Goal: Task Accomplishment & Management: Manage account settings

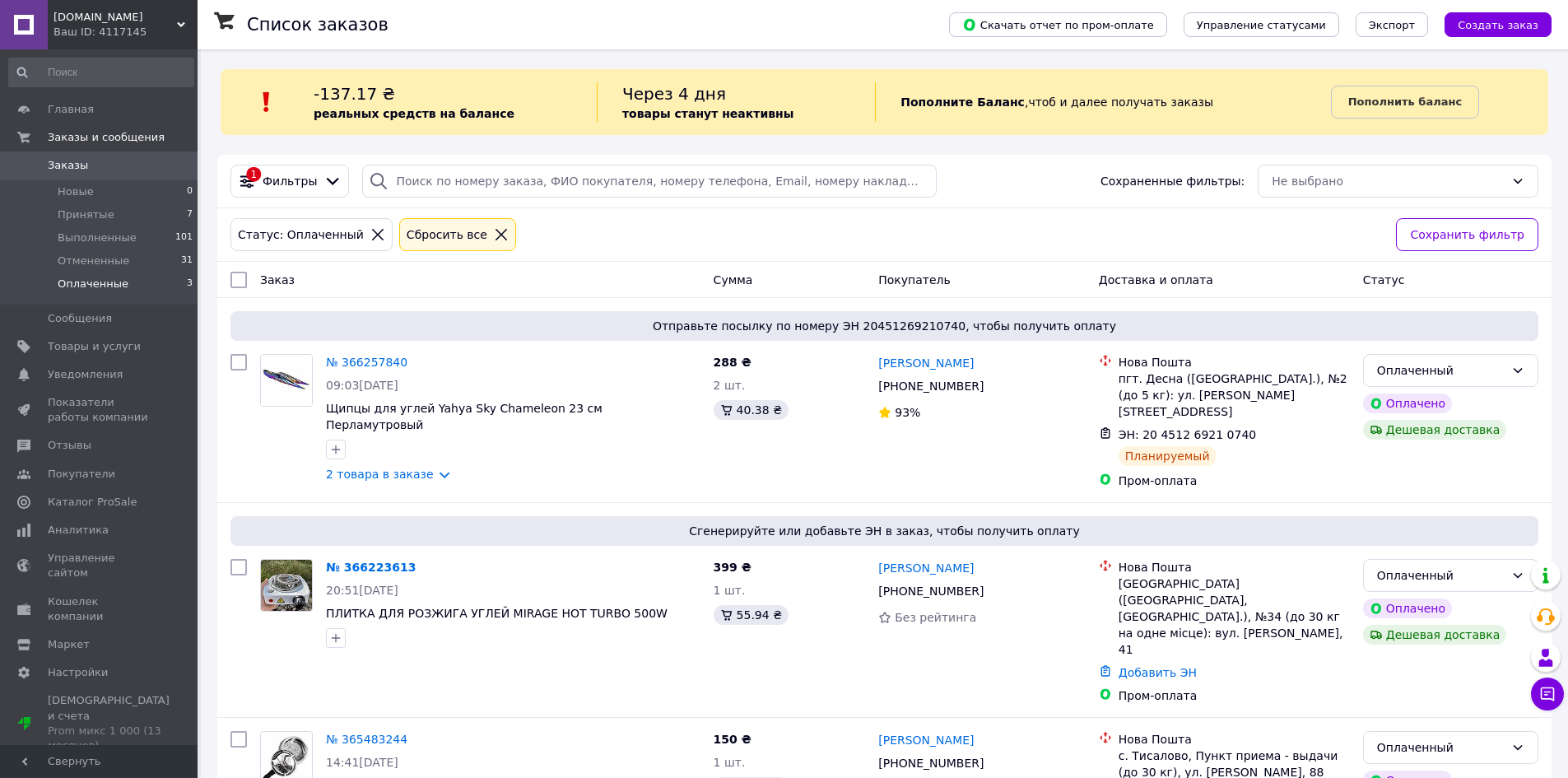
scroll to position [52, 0]
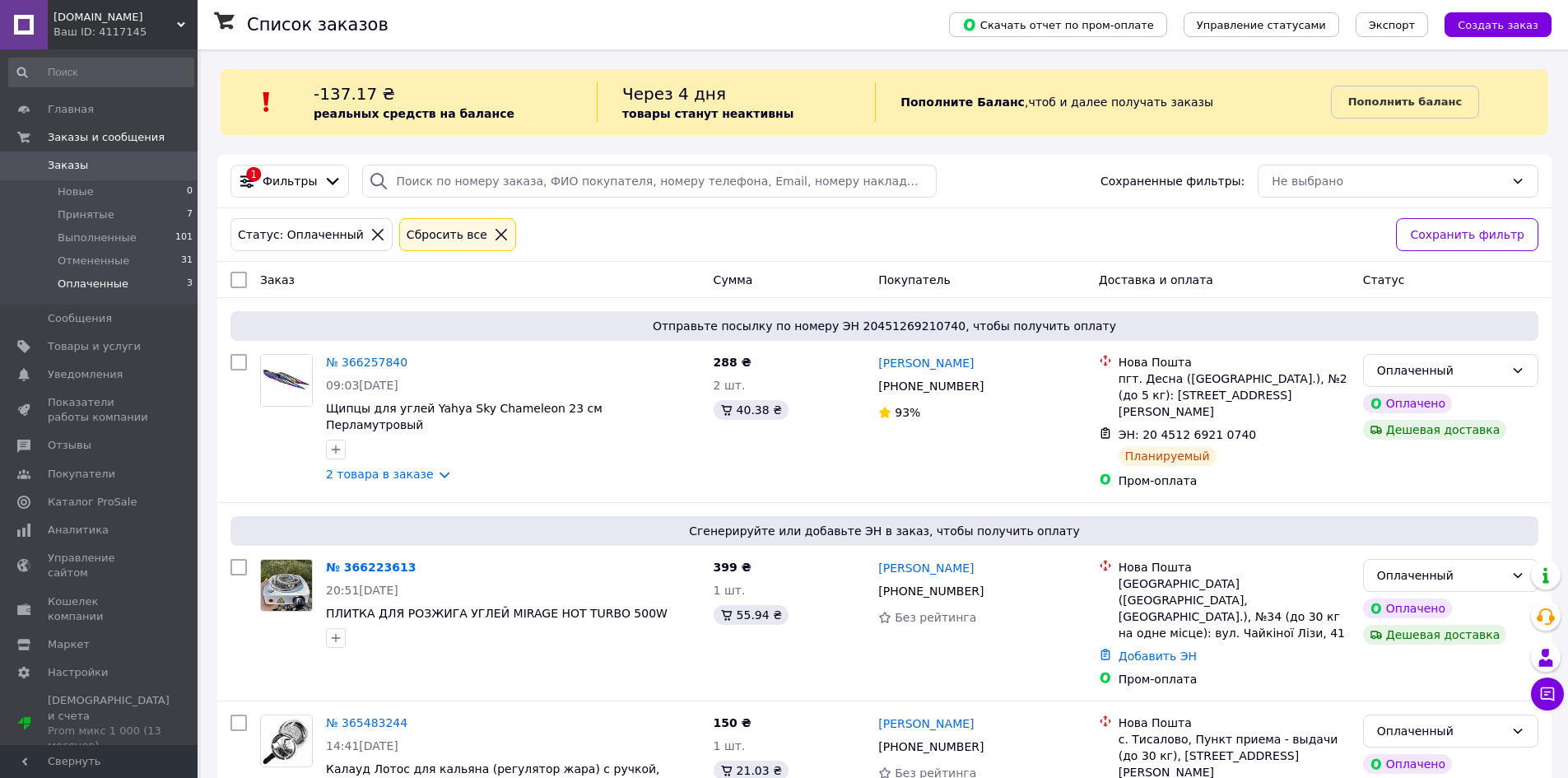
click at [107, 273] on li "Оплаченные 3" at bounding box center [101, 289] width 202 height 32
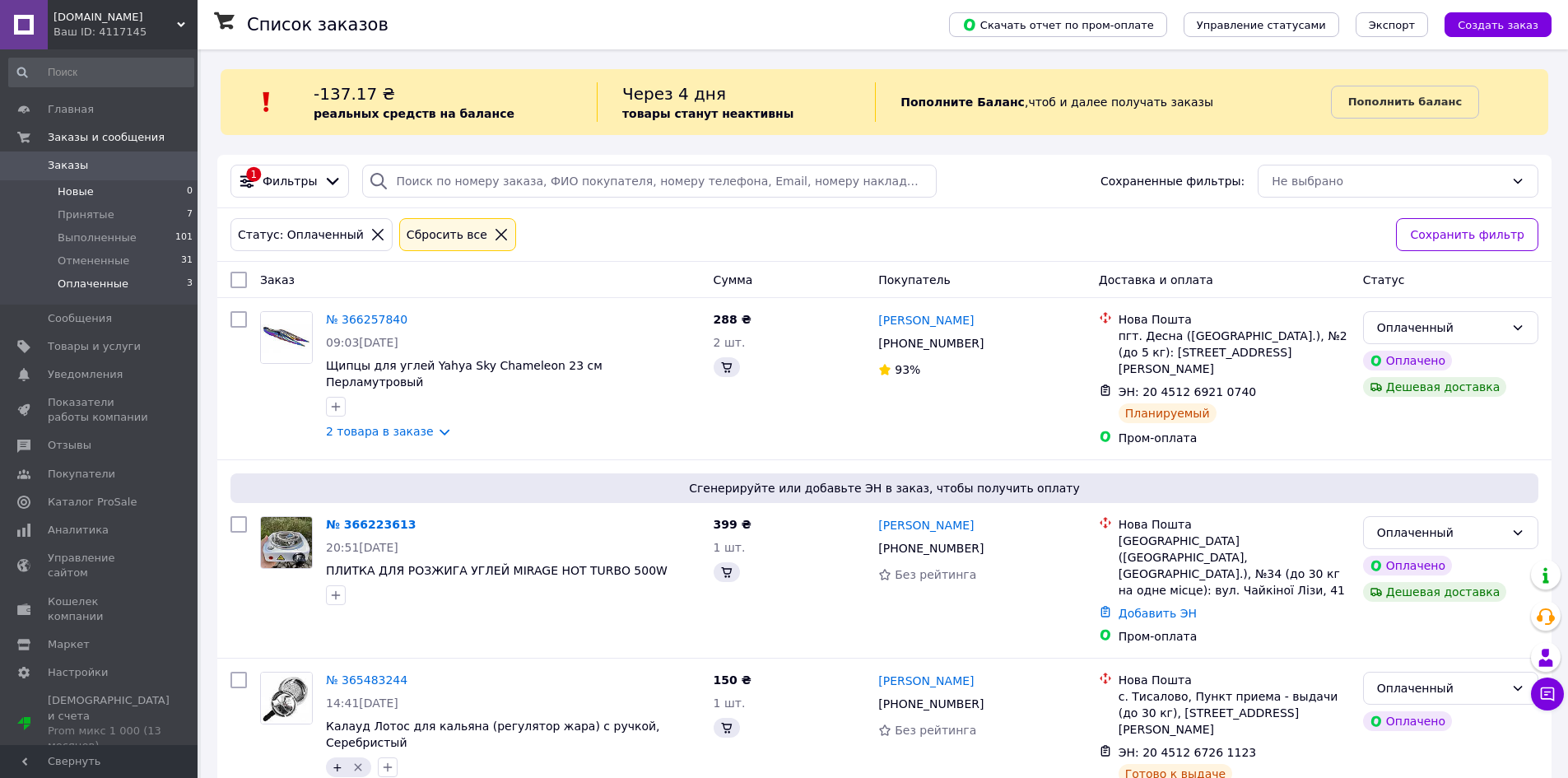
click at [156, 181] on li "Новые 0" at bounding box center [101, 192] width 202 height 23
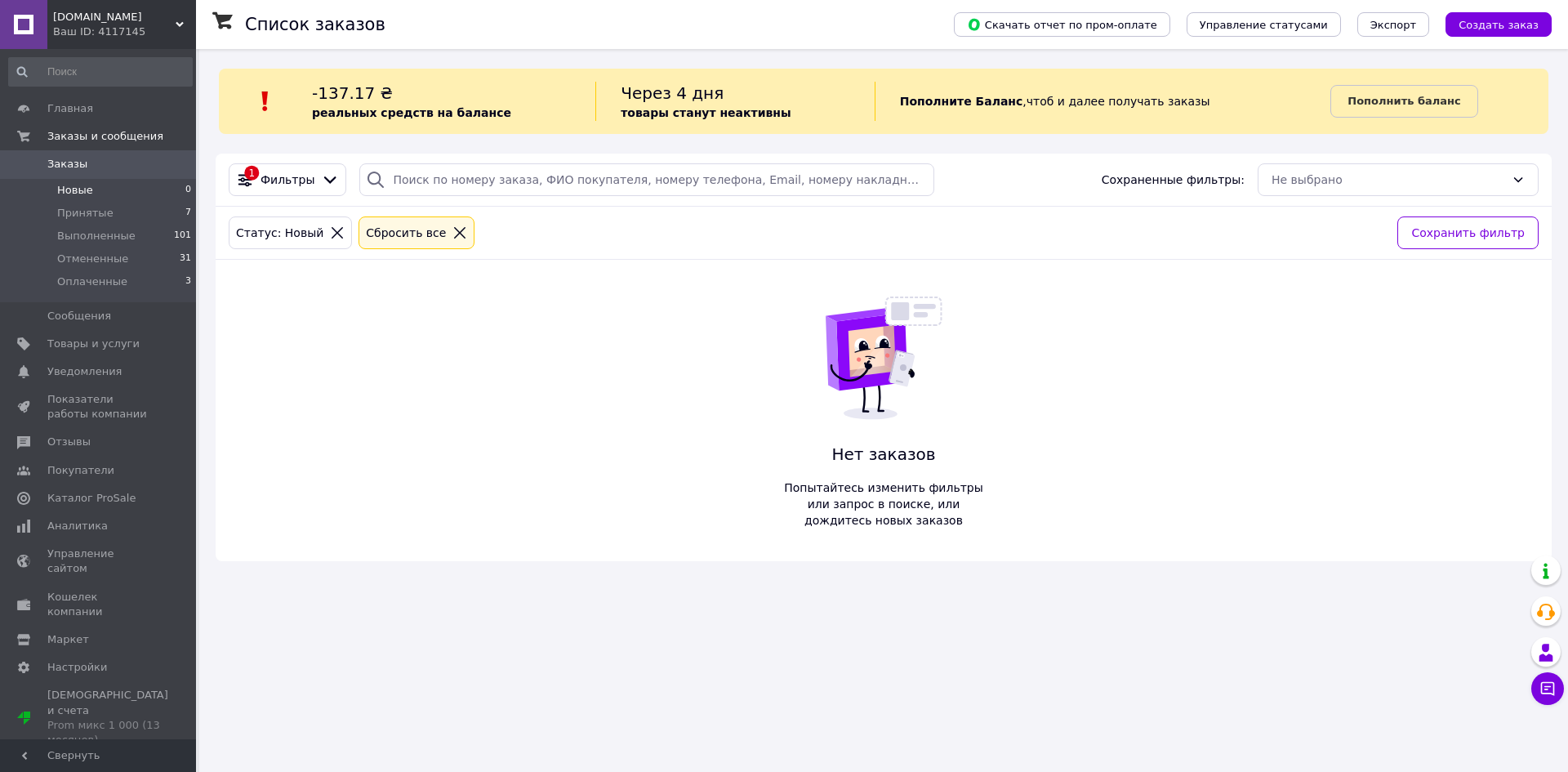
click at [380, 239] on div "Сбросить все" at bounding box center [405, 233] width 87 height 18
